Goal: Communication & Community: Answer question/provide support

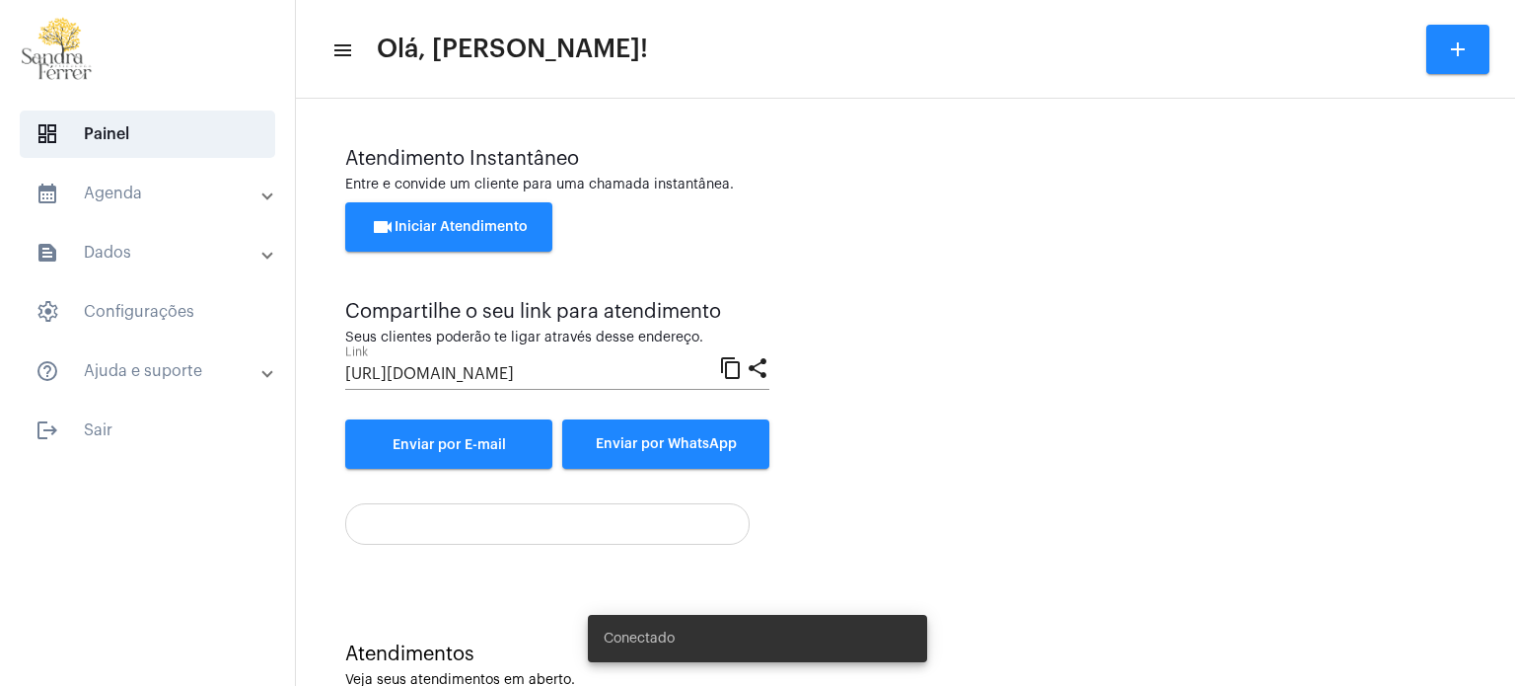
click at [451, 222] on span "videocam Iniciar Atendimento" at bounding box center [449, 227] width 157 height 14
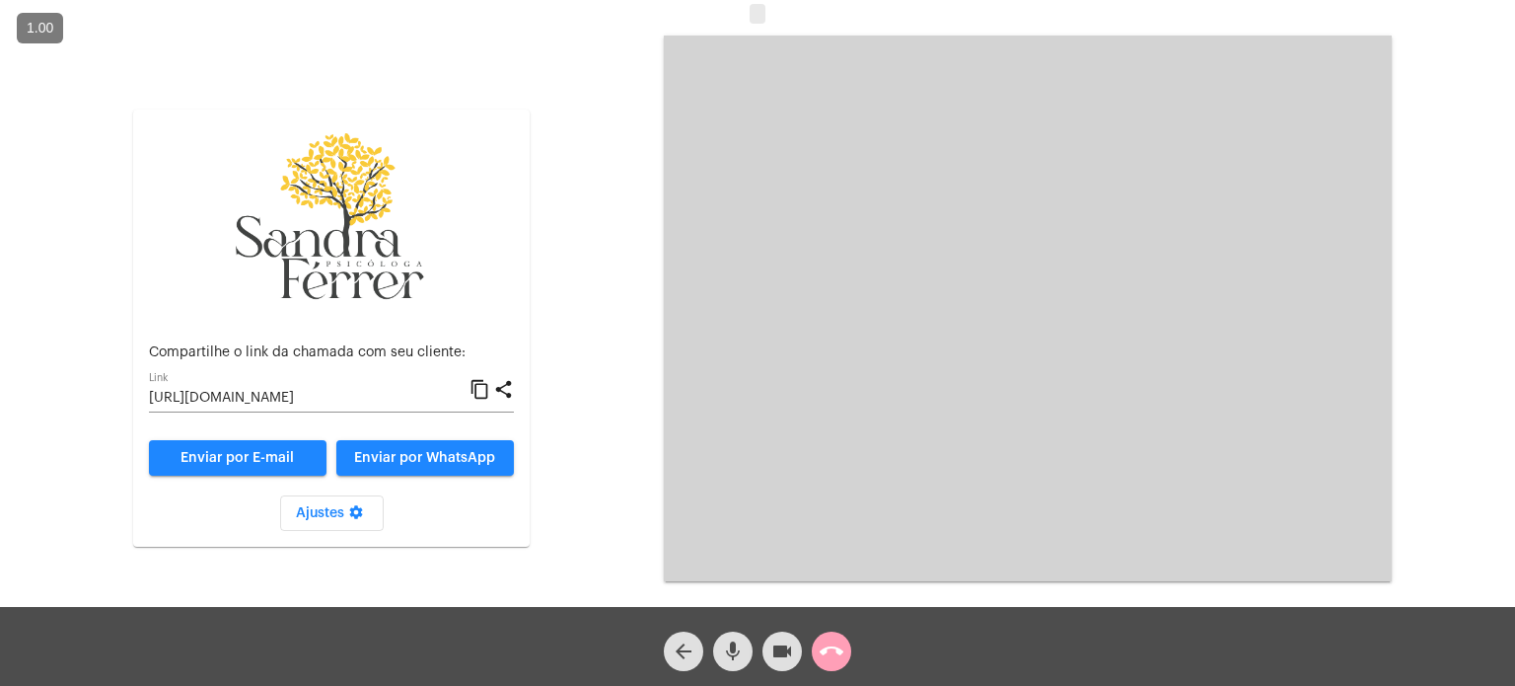
click at [834, 642] on mat-icon "call_end" at bounding box center [832, 651] width 24 height 24
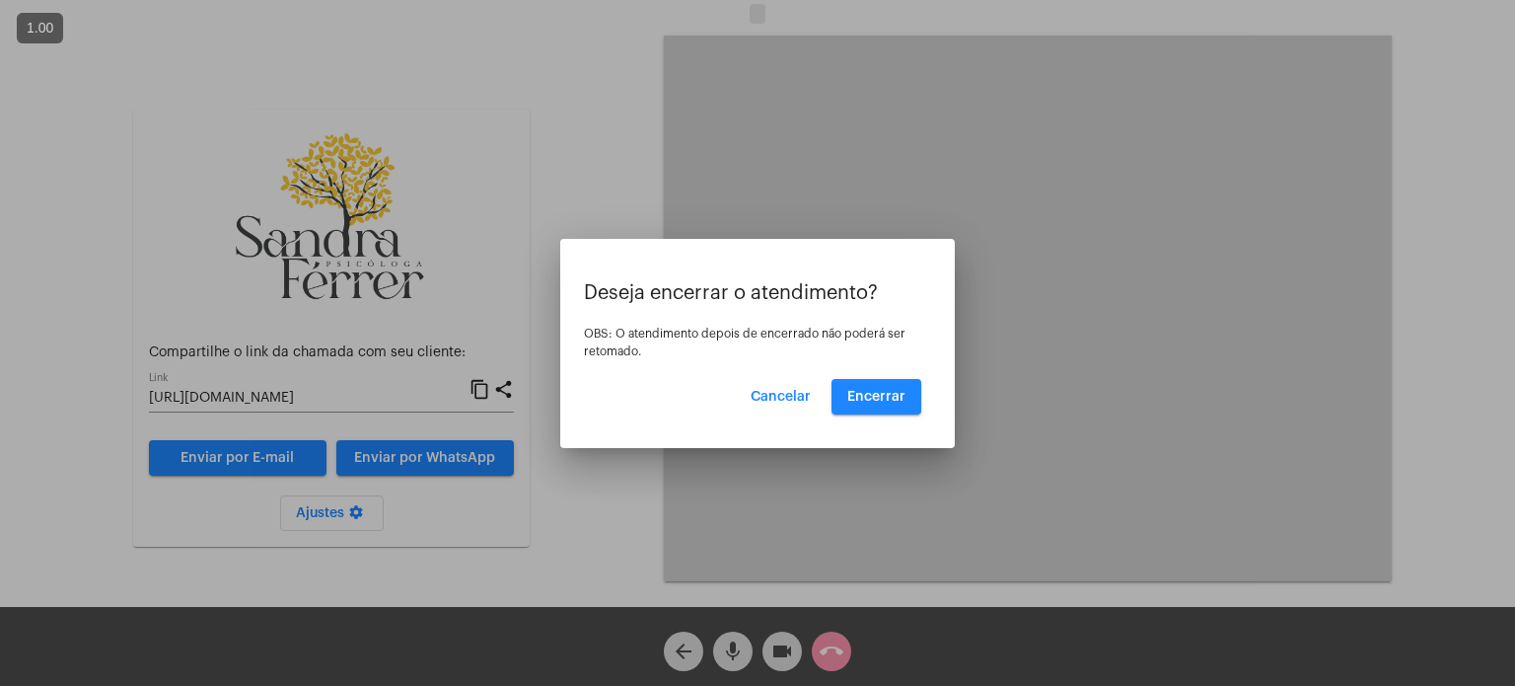
drag, startPoint x: 904, startPoint y: 373, endPoint x: 888, endPoint y: 417, distance: 47.4
click at [895, 408] on div "Deseja encerrar o atendimento? OBS: O atendimento depois de encerrado não poder…" at bounding box center [757, 348] width 347 height 132
click at [885, 401] on span "Encerrar" at bounding box center [876, 397] width 58 height 14
